Goal: Task Accomplishment & Management: Complete application form

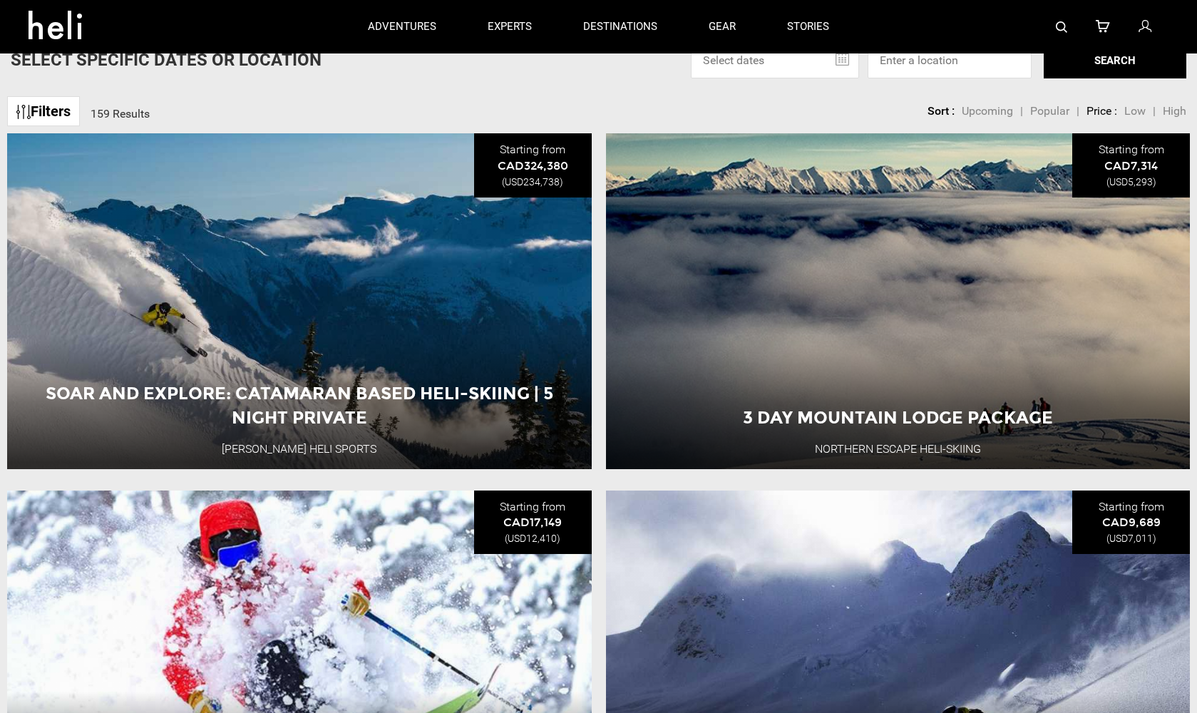
click at [1150, 30] on icon at bounding box center [1145, 27] width 13 height 19
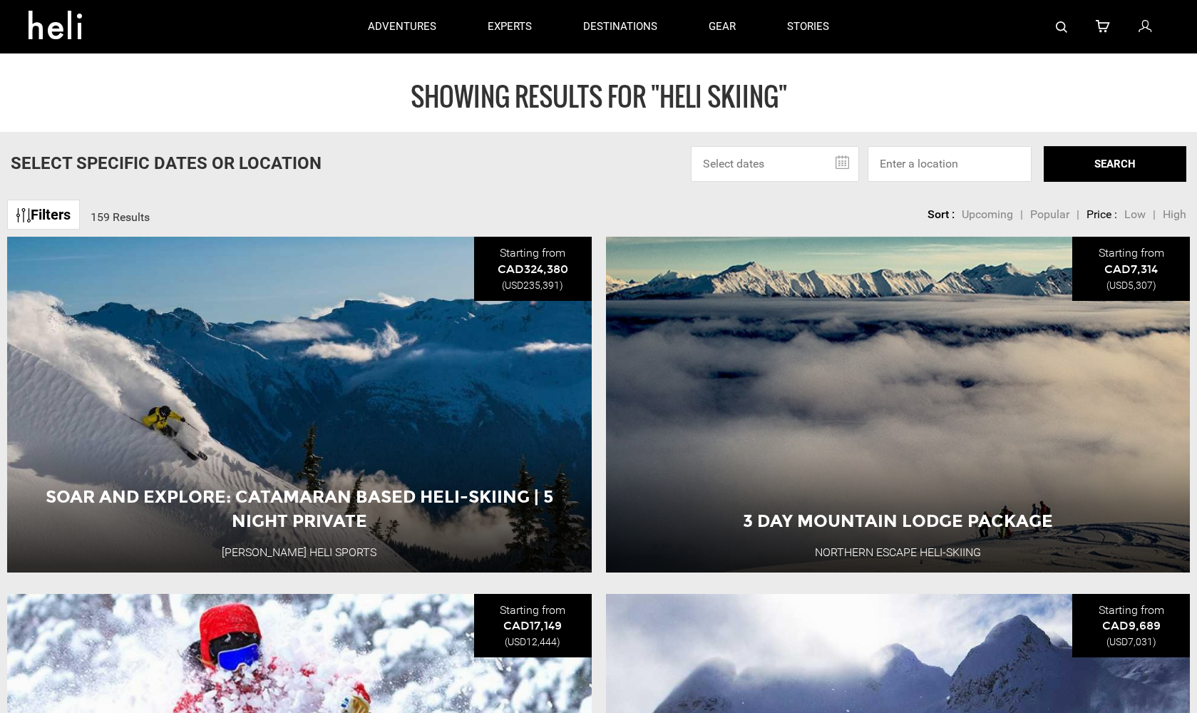
click at [1147, 25] on icon at bounding box center [1145, 27] width 13 height 19
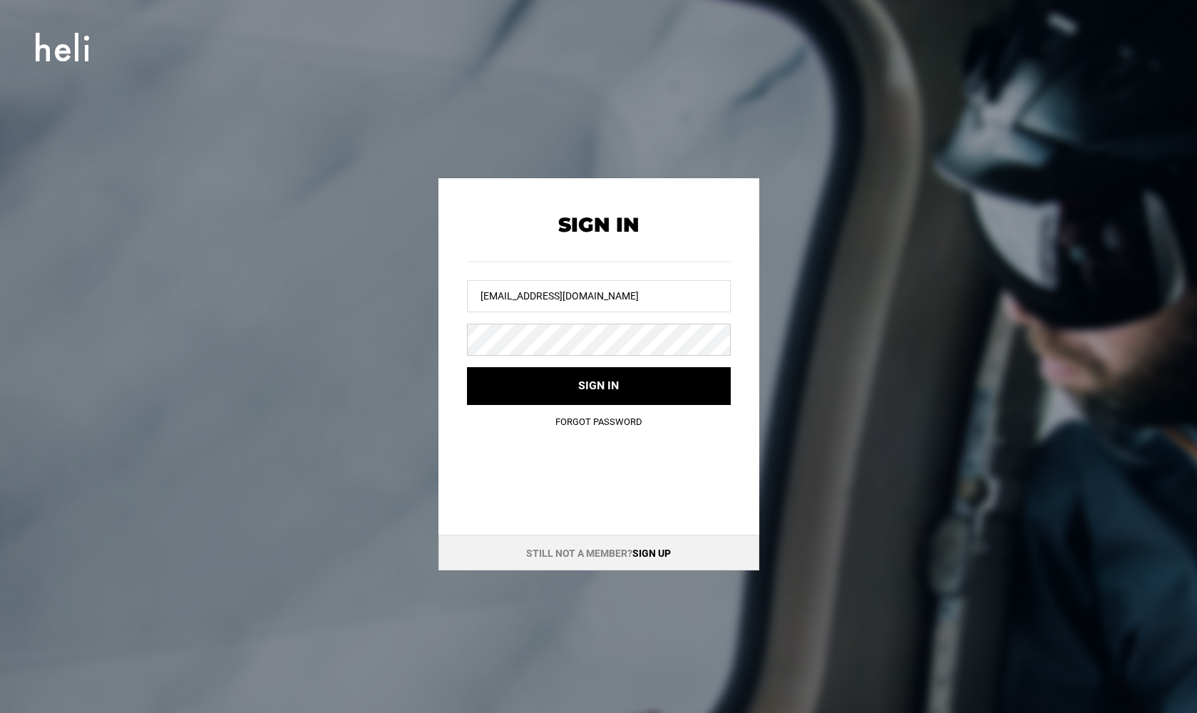
click at [598, 385] on button "Sign in" at bounding box center [599, 386] width 264 height 38
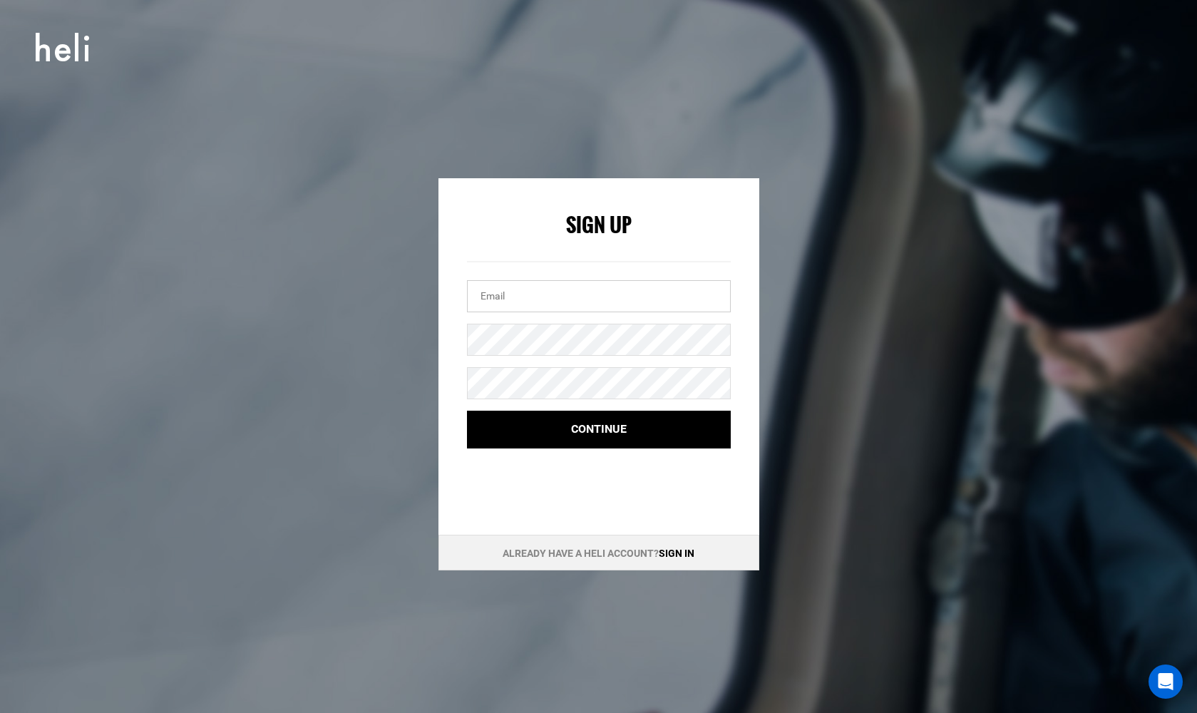
click at [508, 307] on input "email" at bounding box center [599, 296] width 264 height 32
type input "[EMAIL_ADDRESS][DOMAIN_NAME]"
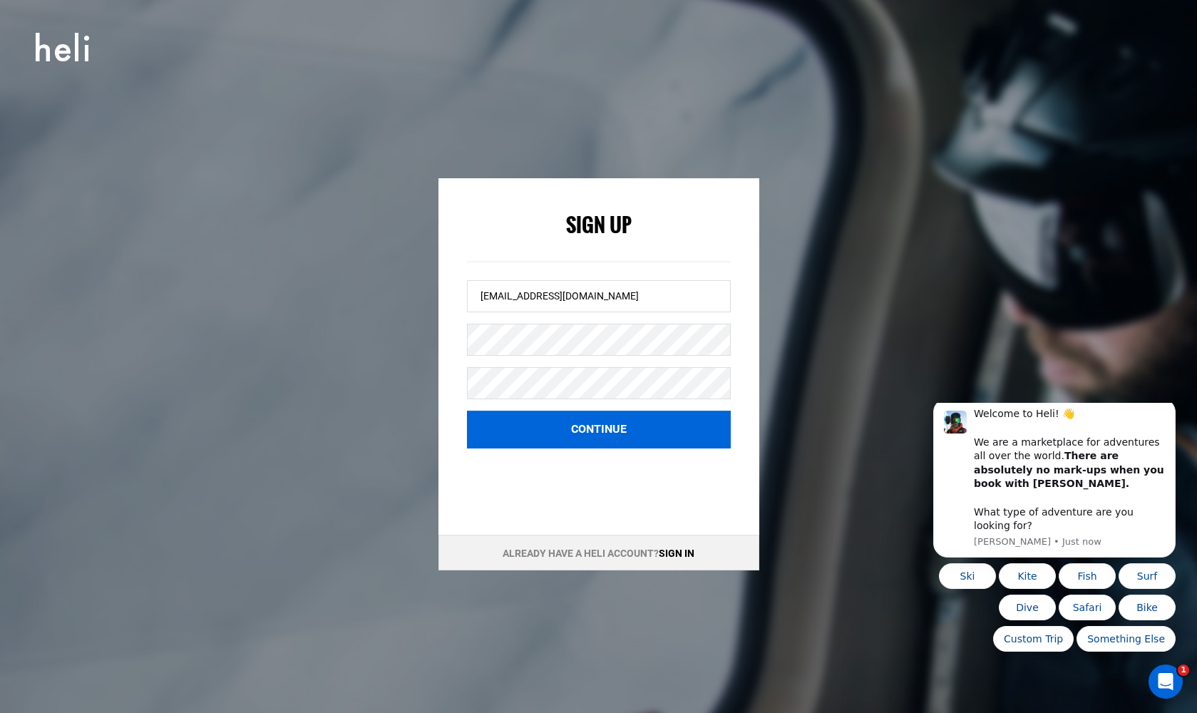
click at [605, 440] on button "Continue" at bounding box center [599, 430] width 264 height 38
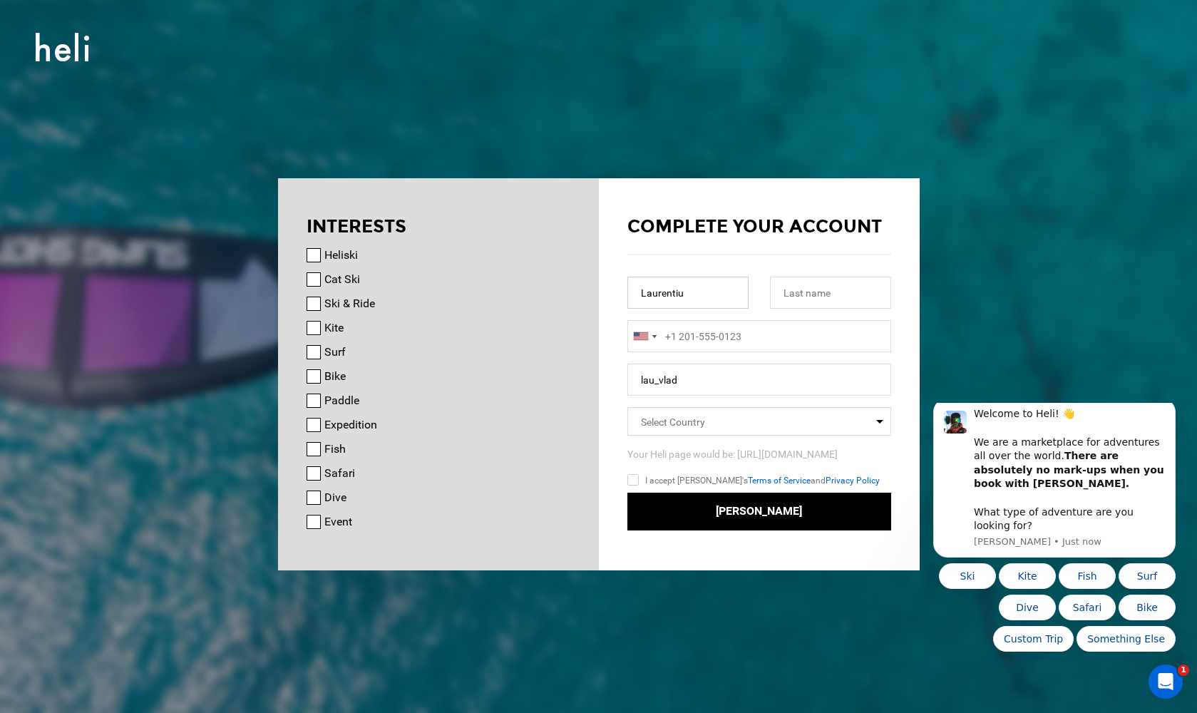
type input "Laurentiu"
type input "[PERSON_NAME]"
type input "[PHONE_NUMBER]"
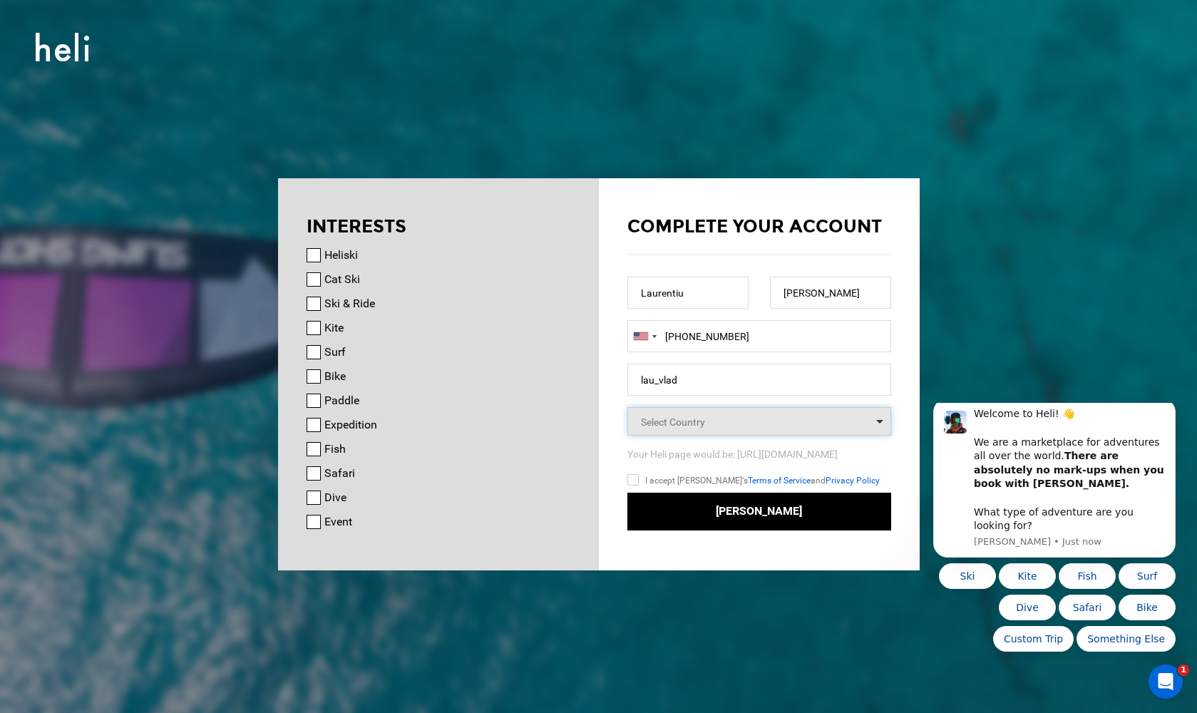
click at [804, 421] on span "Select Country" at bounding box center [759, 421] width 264 height 29
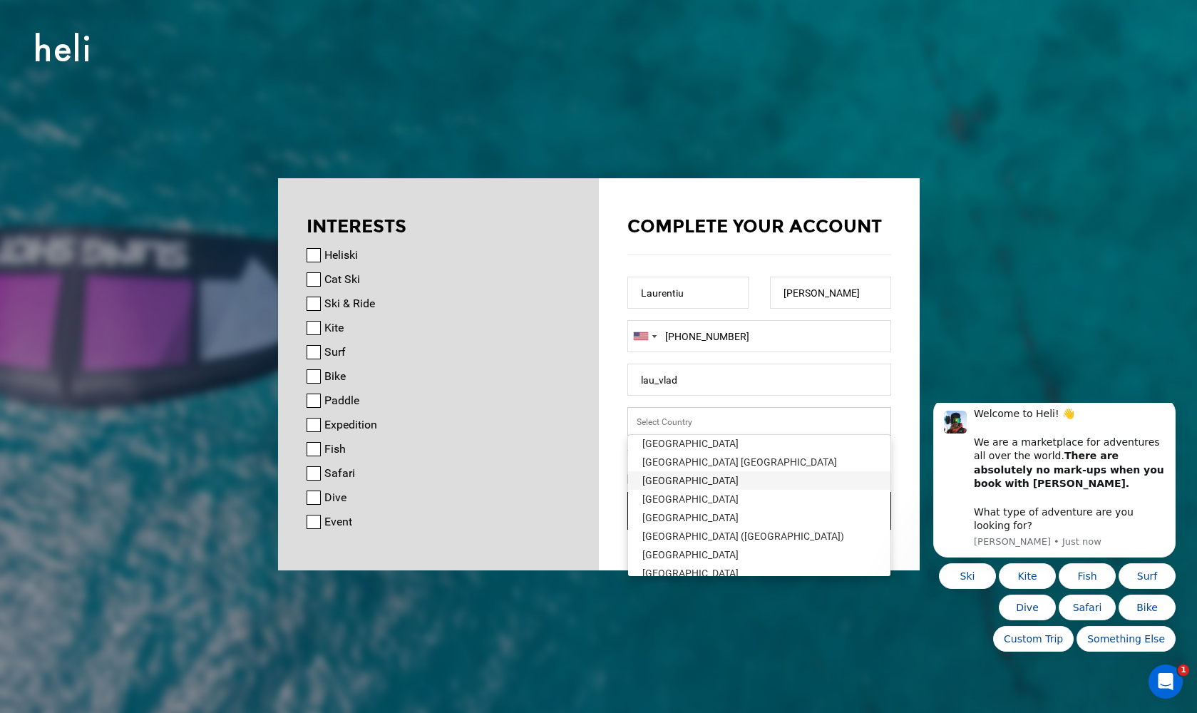
scroll to position [4258, 0]
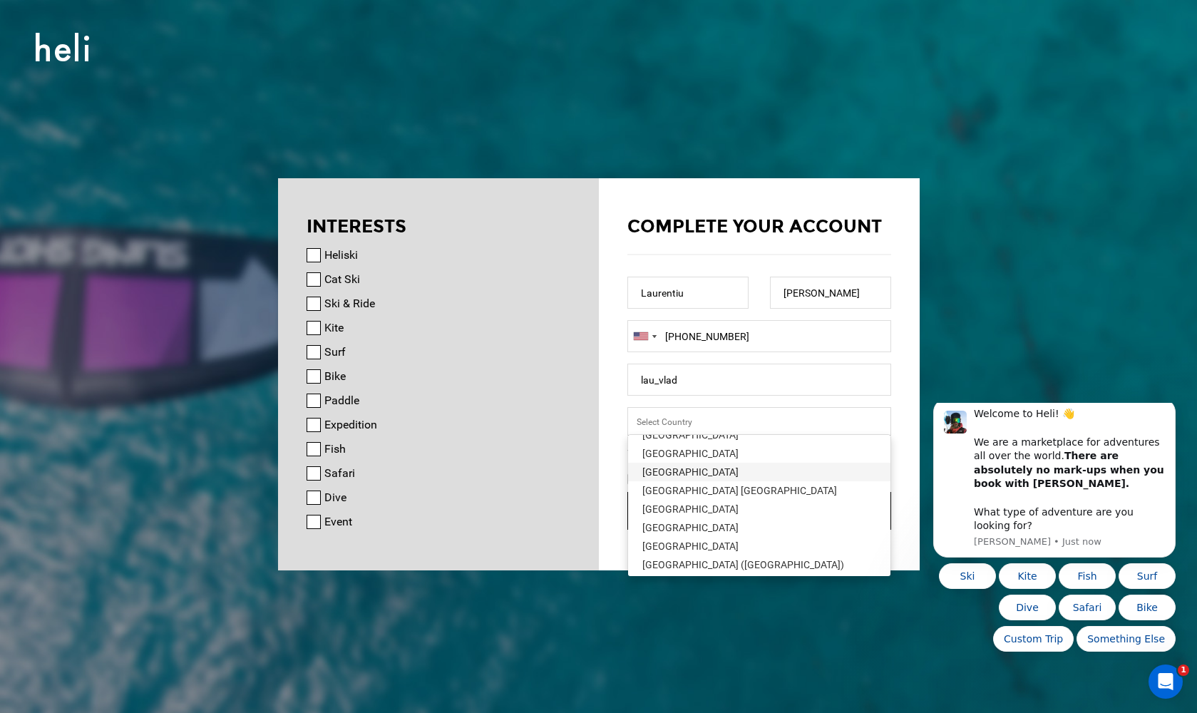
click at [721, 466] on div "[GEOGRAPHIC_DATA]" at bounding box center [759, 472] width 234 height 14
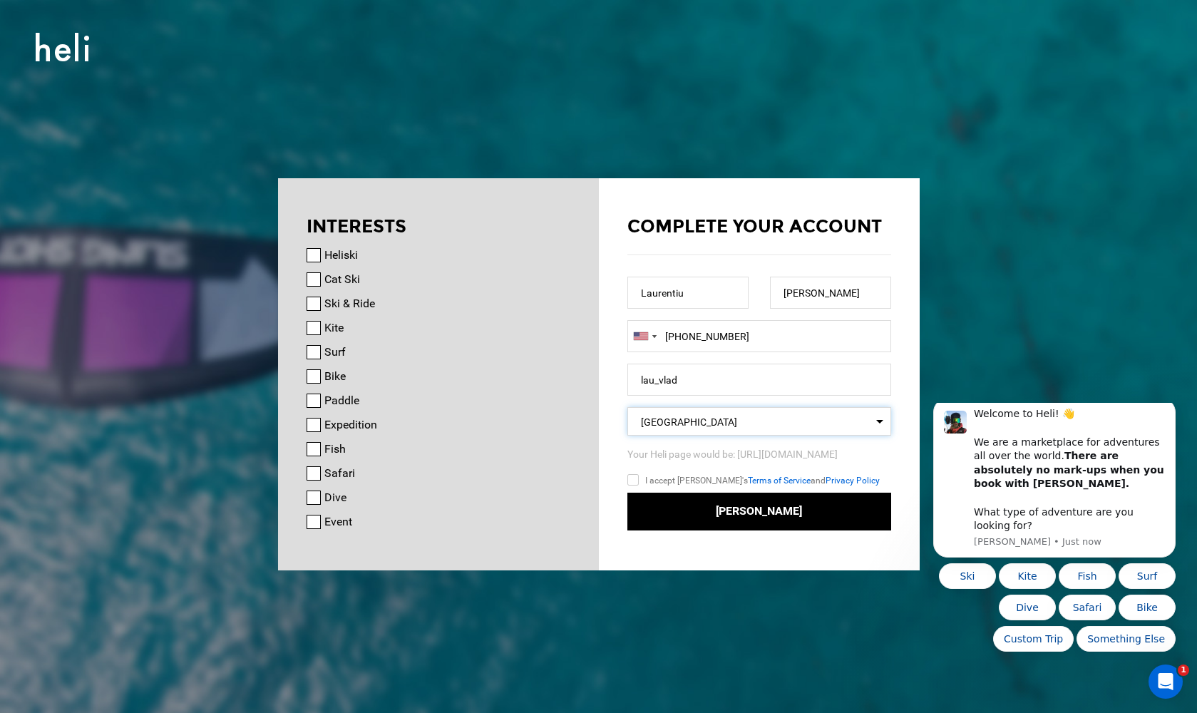
click at [317, 256] on input "Heliski" at bounding box center [314, 255] width 14 height 14
checkbox input "true"
click at [314, 279] on input "Cat Ski" at bounding box center [314, 279] width 14 height 14
checkbox input "true"
click at [633, 479] on input "I accept [PERSON_NAME]'s Terms of Service and Privacy Policy" at bounding box center [653, 482] width 53 height 21
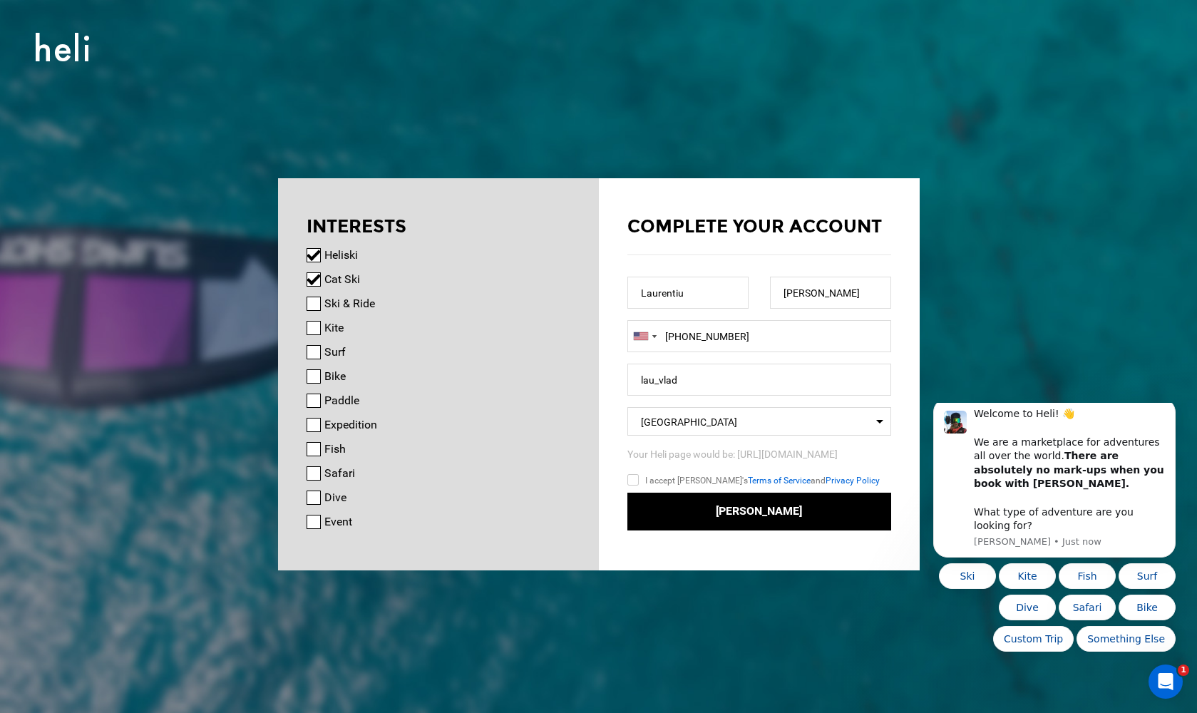
checkbox input "true"
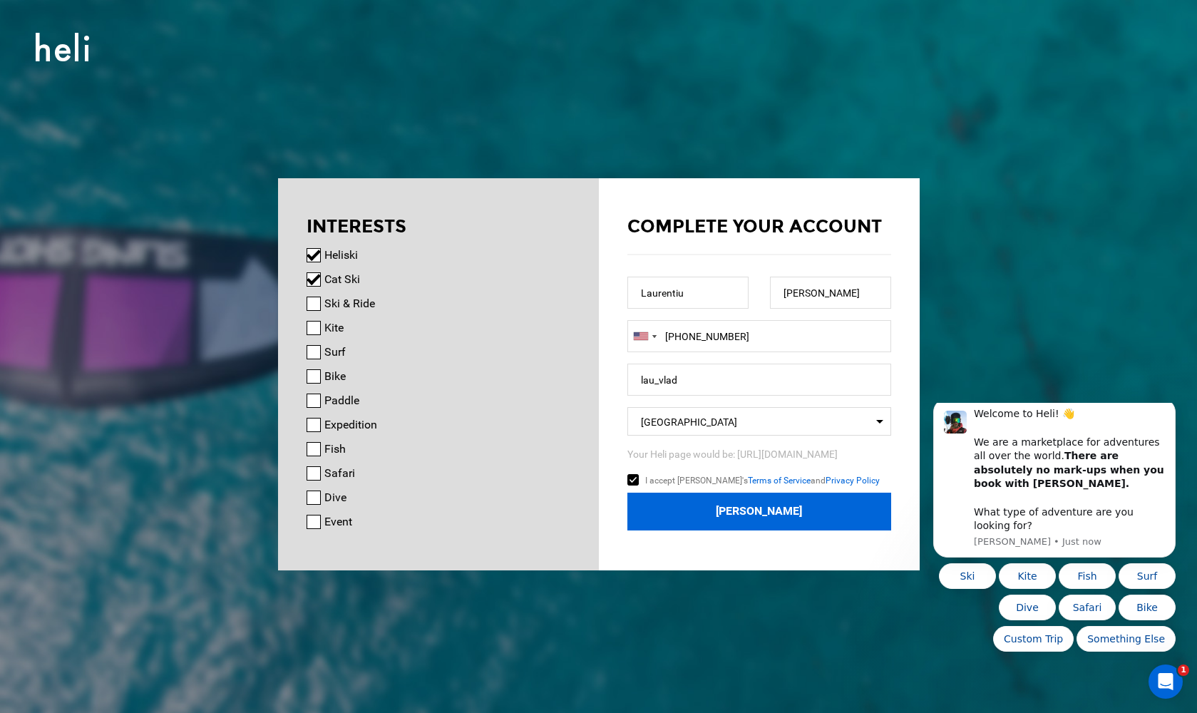
click at [769, 513] on button "[PERSON_NAME]" at bounding box center [759, 512] width 264 height 38
